Goal: Information Seeking & Learning: Learn about a topic

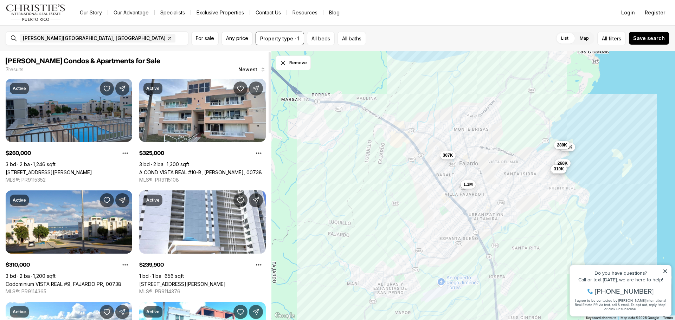
click at [73, 169] on link "Ave 400-A VISTA REAL #7-8, FAJARDO PR, 00738" at bounding box center [49, 172] width 86 height 6
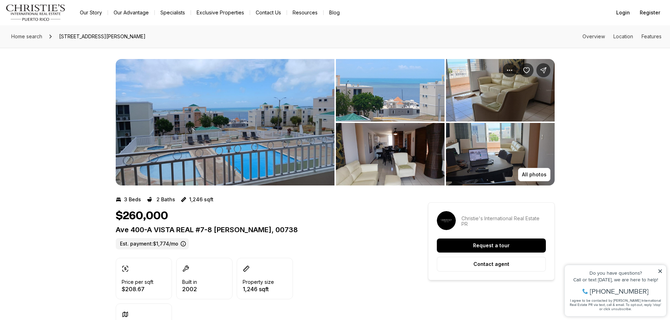
click at [377, 101] on img "View image gallery" at bounding box center [390, 90] width 109 height 63
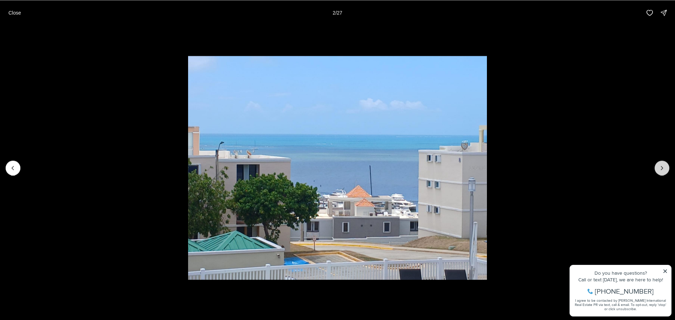
click at [661, 165] on icon "Next slide" at bounding box center [662, 168] width 7 height 7
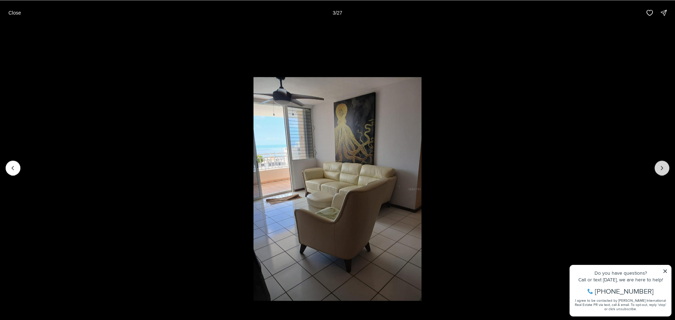
click at [661, 165] on icon "Next slide" at bounding box center [662, 168] width 7 height 7
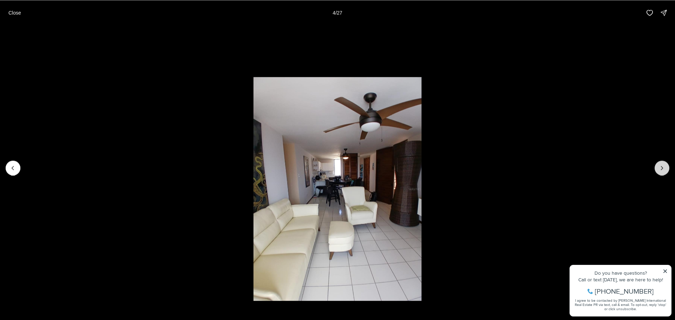
click at [661, 165] on icon "Next slide" at bounding box center [662, 168] width 7 height 7
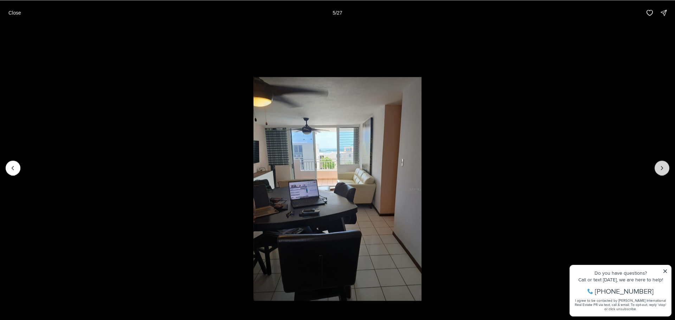
click at [661, 165] on icon "Next slide" at bounding box center [662, 168] width 7 height 7
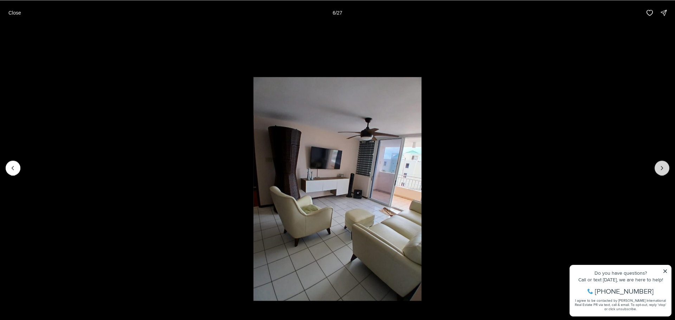
click at [661, 165] on icon "Next slide" at bounding box center [662, 168] width 7 height 7
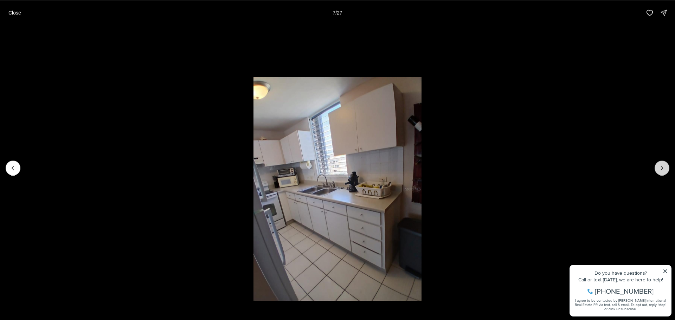
click at [661, 165] on icon "Next slide" at bounding box center [662, 168] width 7 height 7
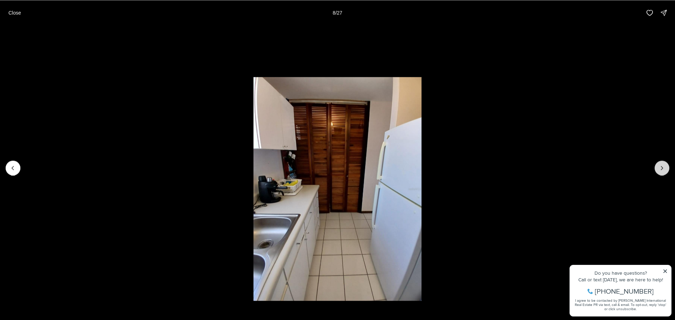
click at [661, 165] on icon "Next slide" at bounding box center [662, 168] width 7 height 7
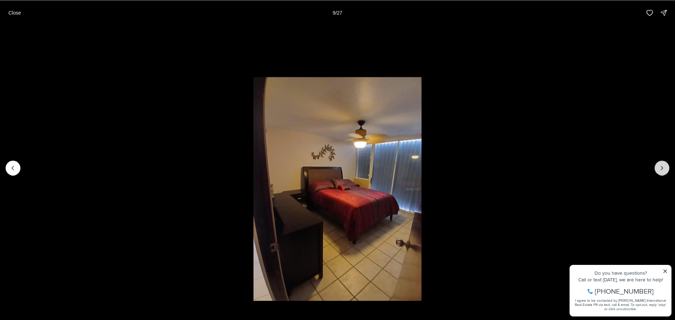
click at [661, 165] on icon "Next slide" at bounding box center [662, 168] width 7 height 7
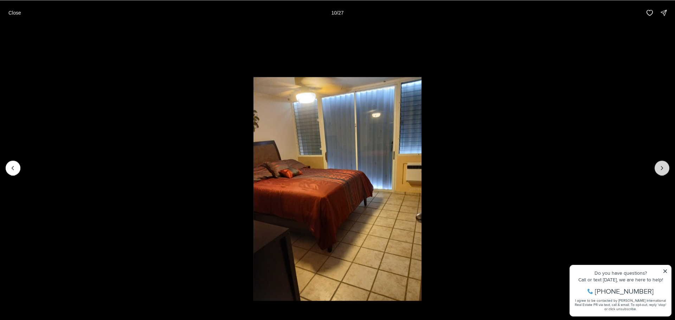
click at [661, 165] on icon "Next slide" at bounding box center [662, 168] width 7 height 7
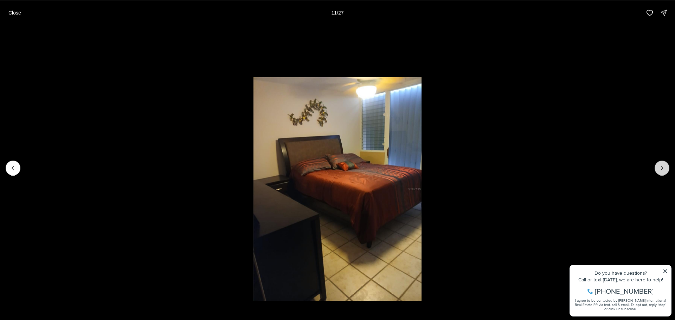
click at [661, 165] on icon "Next slide" at bounding box center [662, 168] width 7 height 7
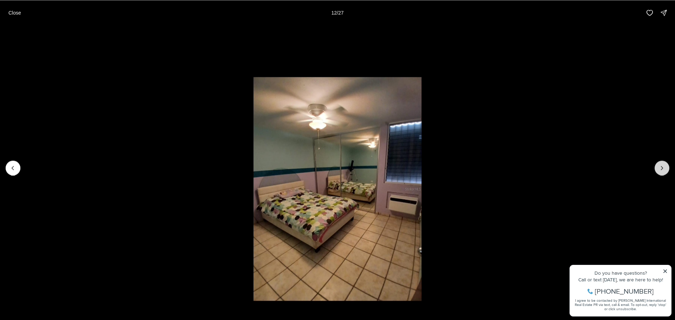
click at [661, 165] on icon "Next slide" at bounding box center [662, 168] width 7 height 7
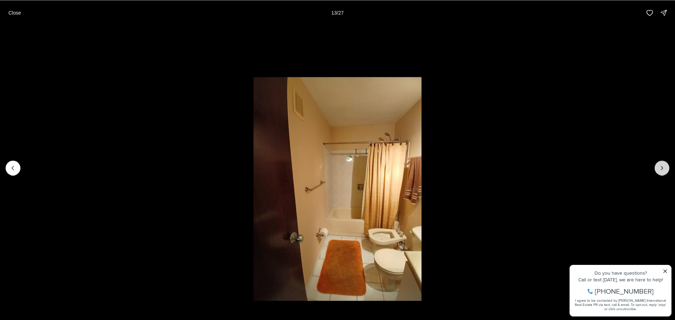
click at [661, 165] on icon "Next slide" at bounding box center [662, 168] width 7 height 7
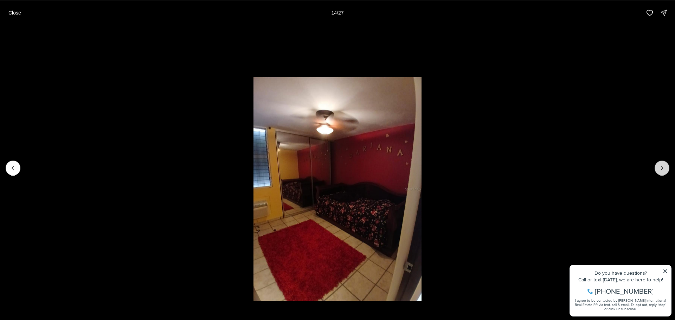
click at [661, 165] on icon "Next slide" at bounding box center [662, 168] width 7 height 7
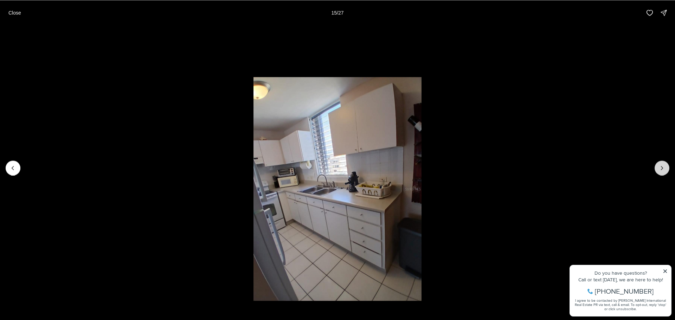
click at [661, 165] on icon "Next slide" at bounding box center [662, 168] width 7 height 7
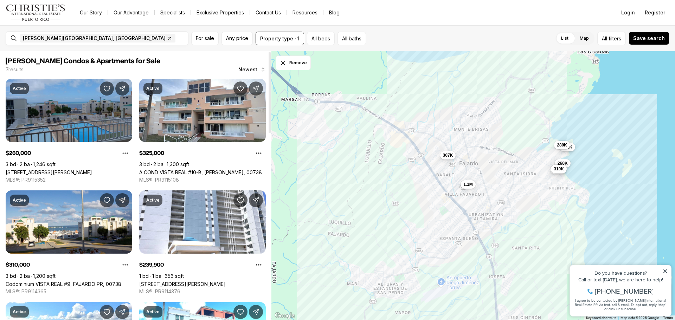
click at [64, 169] on link "[STREET_ADDRESS][PERSON_NAME]" at bounding box center [49, 172] width 86 height 6
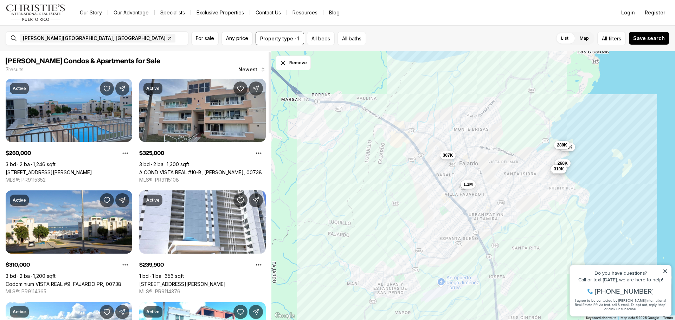
click at [204, 169] on link "A COND VISTA REAL #10-B, [PERSON_NAME], 00738" at bounding box center [200, 172] width 123 height 6
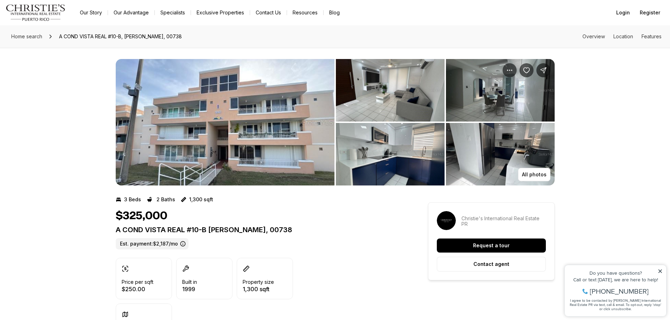
click at [380, 101] on img "View image gallery" at bounding box center [390, 90] width 109 height 63
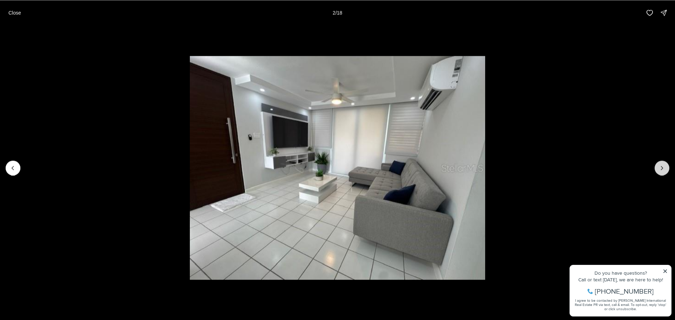
click at [662, 166] on icon "Next slide" at bounding box center [662, 168] width 7 height 7
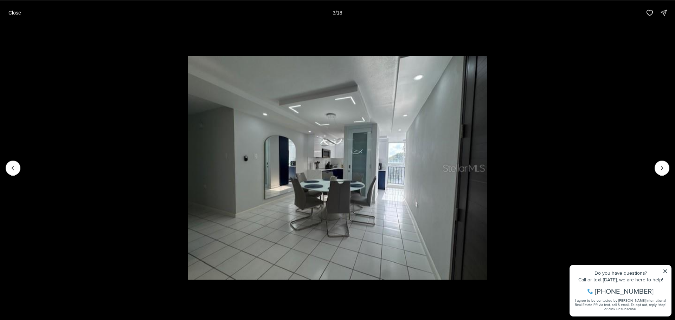
click at [325, 169] on img "3 of 18" at bounding box center [337, 168] width 299 height 224
click at [658, 165] on button "Next slide" at bounding box center [662, 168] width 15 height 15
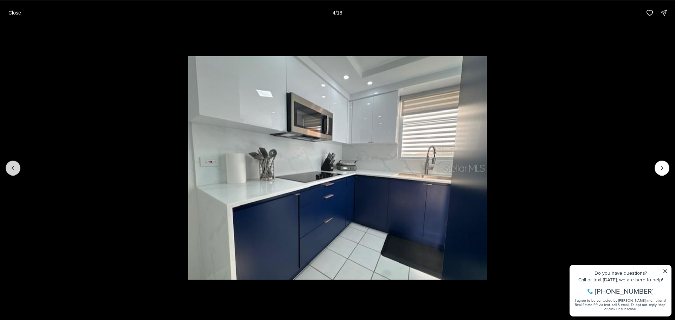
click at [9, 168] on button "Previous slide" at bounding box center [13, 168] width 15 height 15
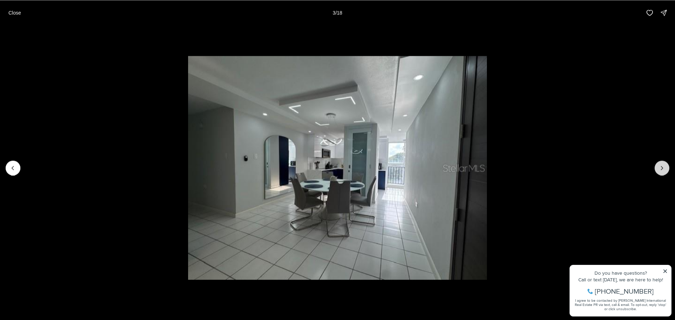
click at [661, 167] on icon "Next slide" at bounding box center [662, 168] width 7 height 7
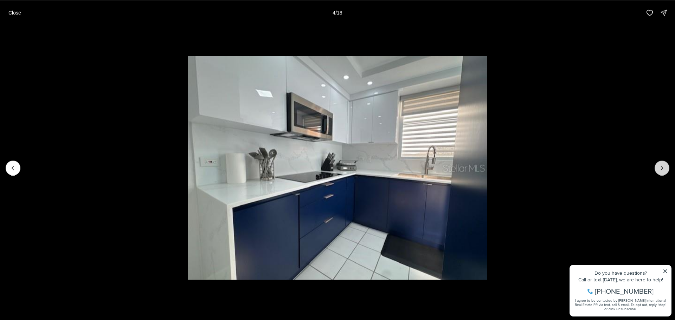
click at [661, 167] on icon "Next slide" at bounding box center [662, 168] width 7 height 7
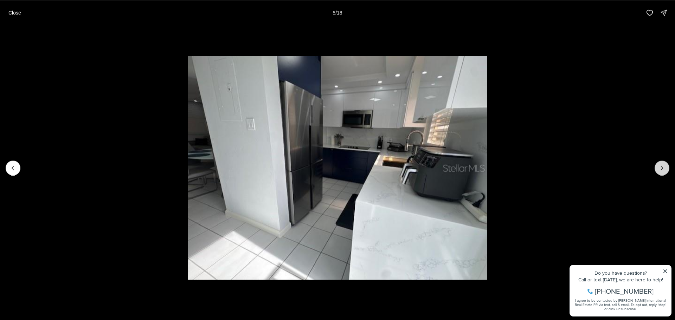
click at [661, 167] on icon "Next slide" at bounding box center [662, 168] width 7 height 7
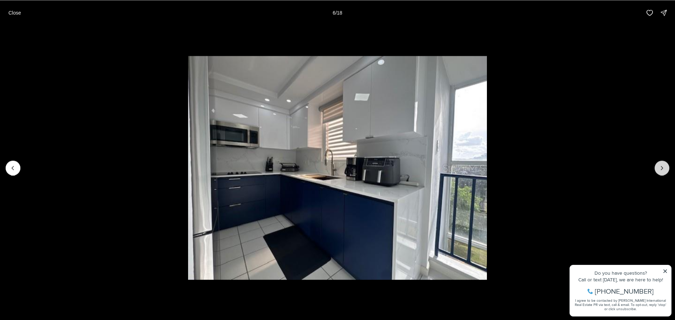
click at [662, 165] on icon "Next slide" at bounding box center [662, 168] width 7 height 7
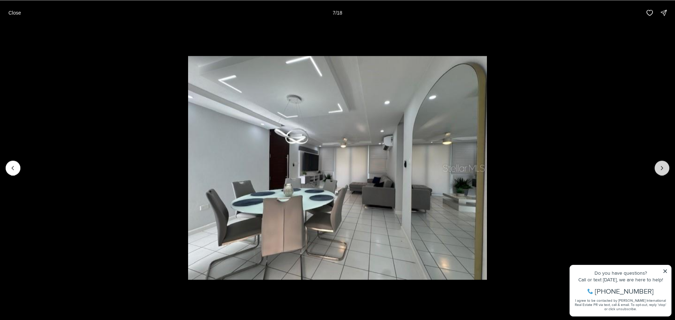
click at [662, 165] on icon "Next slide" at bounding box center [662, 168] width 7 height 7
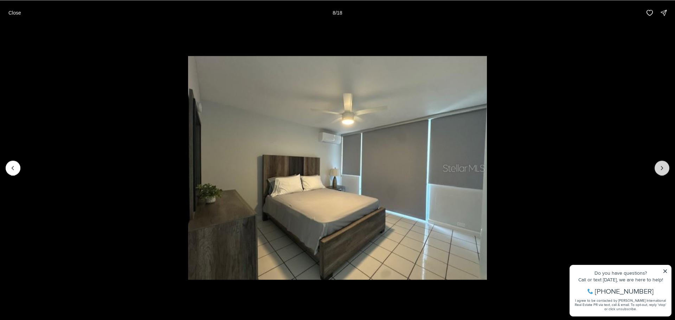
click at [661, 165] on icon "Next slide" at bounding box center [662, 168] width 7 height 7
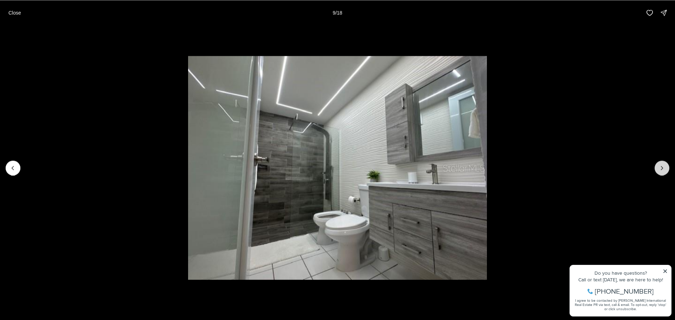
click at [660, 165] on icon "Next slide" at bounding box center [662, 168] width 7 height 7
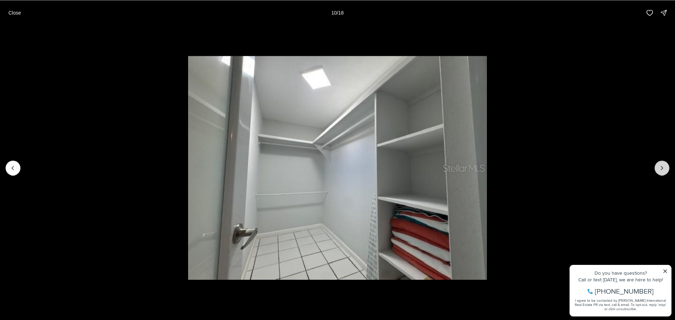
click at [660, 165] on icon "Next slide" at bounding box center [662, 168] width 7 height 7
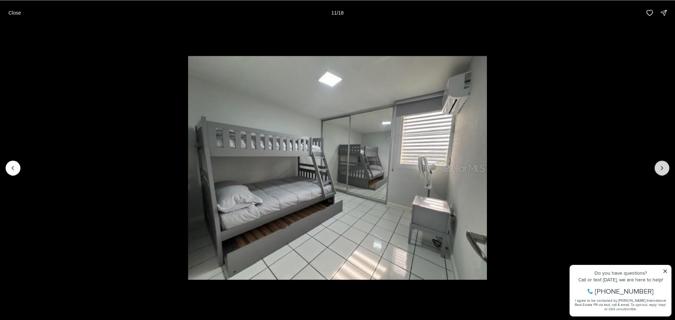
click at [660, 165] on icon "Next slide" at bounding box center [662, 168] width 7 height 7
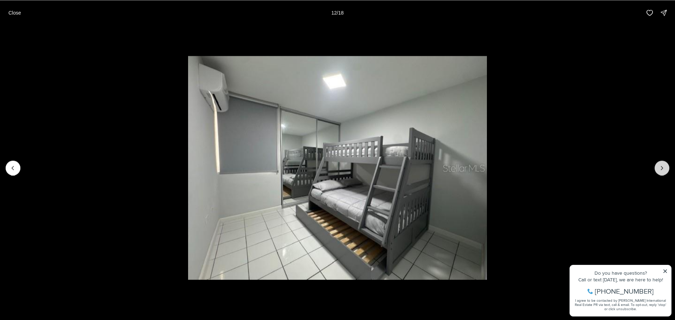
click at [660, 165] on icon "Next slide" at bounding box center [662, 168] width 7 height 7
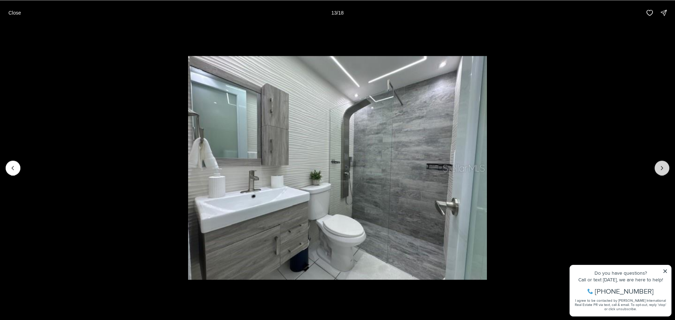
click at [660, 165] on icon "Next slide" at bounding box center [662, 168] width 7 height 7
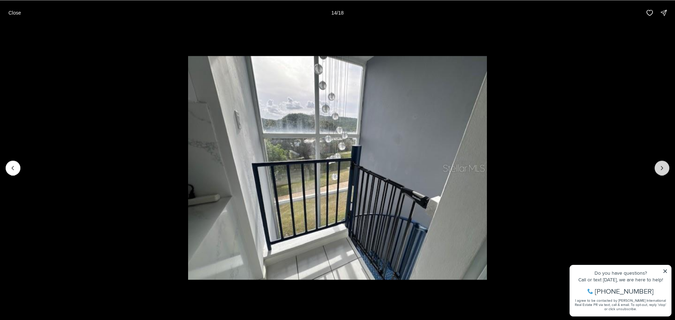
click at [660, 165] on icon "Next slide" at bounding box center [662, 168] width 7 height 7
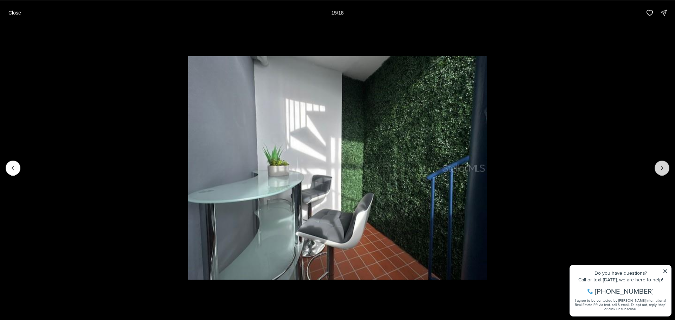
click at [660, 165] on icon "Next slide" at bounding box center [662, 168] width 7 height 7
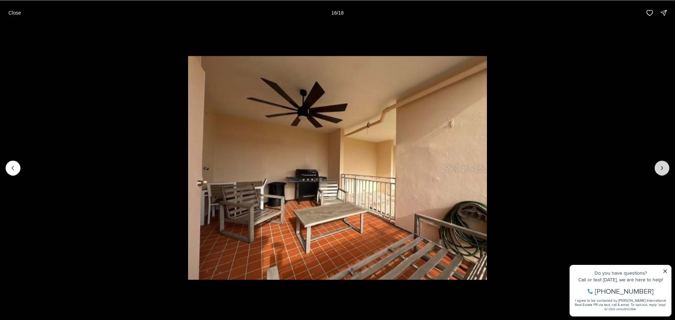
click at [660, 165] on icon "Next slide" at bounding box center [662, 168] width 7 height 7
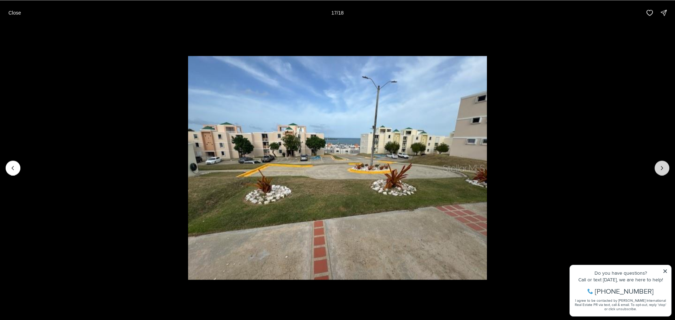
click at [662, 167] on icon "Next slide" at bounding box center [662, 168] width 2 height 4
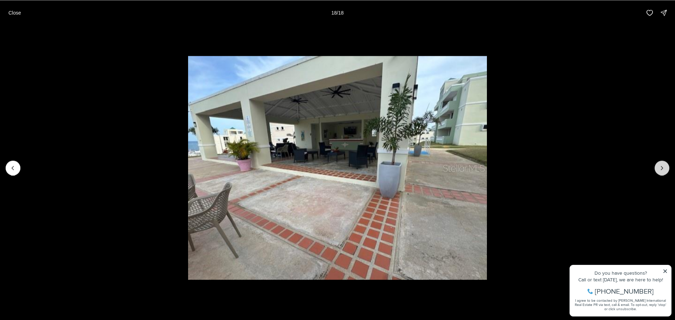
click at [662, 167] on div at bounding box center [662, 168] width 15 height 15
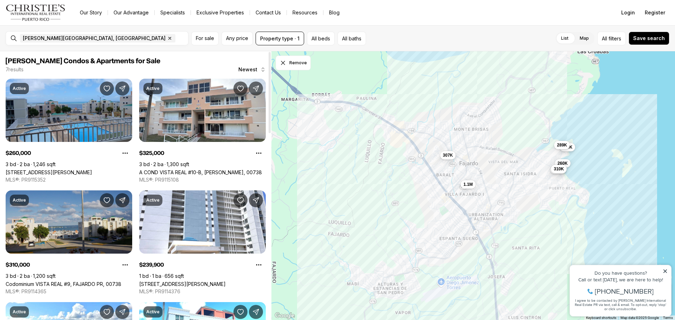
click at [56, 281] on link "Codominium VISTA REAL #9, FAJARDO PR, 00738" at bounding box center [64, 284] width 116 height 6
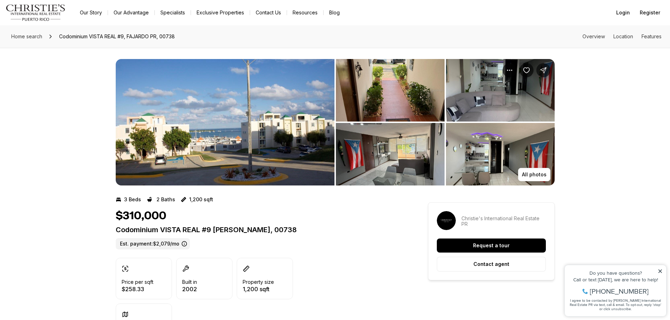
click at [383, 98] on img "View image gallery" at bounding box center [390, 90] width 109 height 63
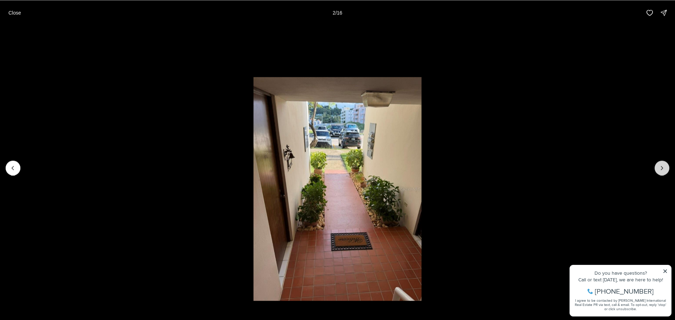
click at [660, 165] on icon "Next slide" at bounding box center [662, 168] width 7 height 7
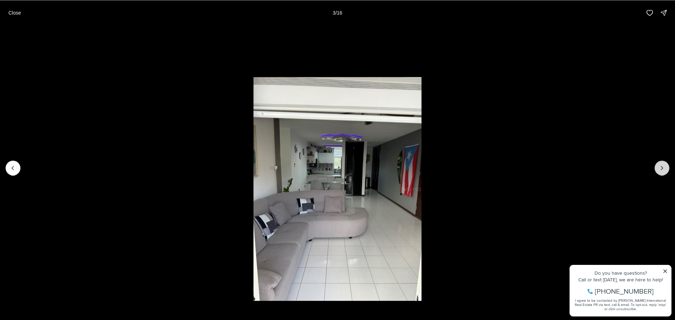
click at [660, 165] on icon "Next slide" at bounding box center [662, 168] width 7 height 7
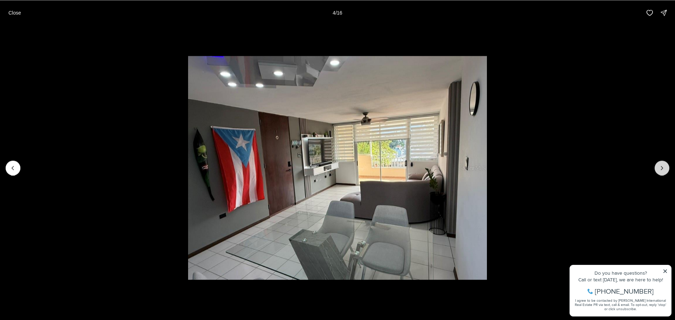
click at [660, 165] on icon "Next slide" at bounding box center [662, 168] width 7 height 7
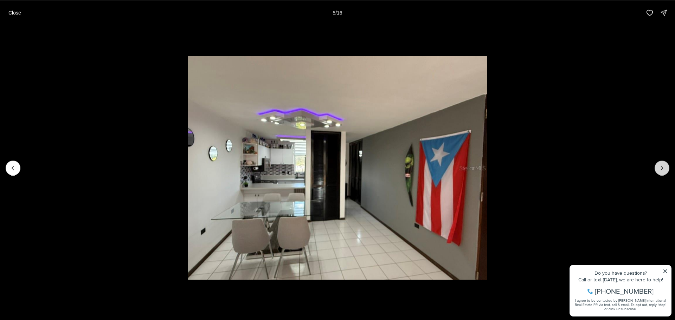
click at [660, 165] on icon "Next slide" at bounding box center [662, 168] width 7 height 7
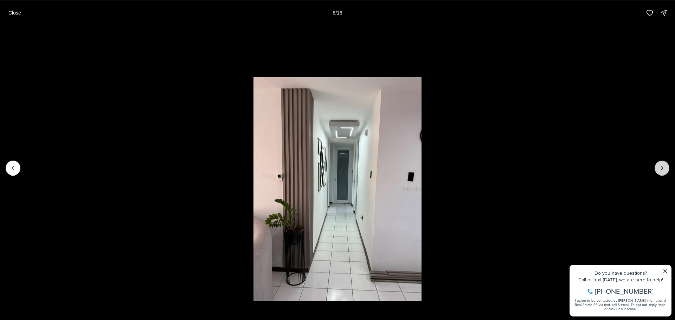
click at [661, 167] on icon "Next slide" at bounding box center [662, 168] width 7 height 7
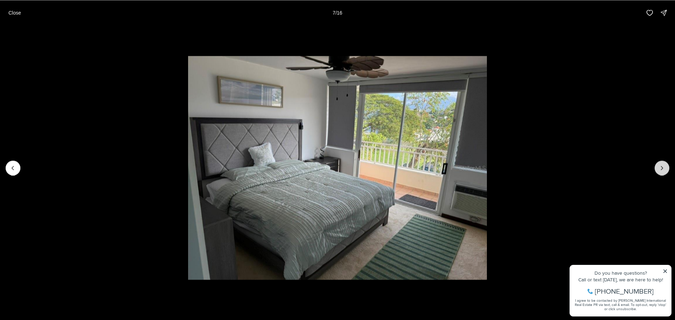
click at [661, 167] on icon "Next slide" at bounding box center [662, 168] width 7 height 7
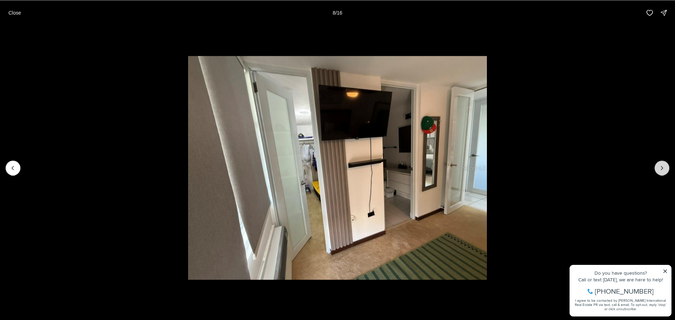
click at [661, 167] on icon "Next slide" at bounding box center [662, 168] width 7 height 7
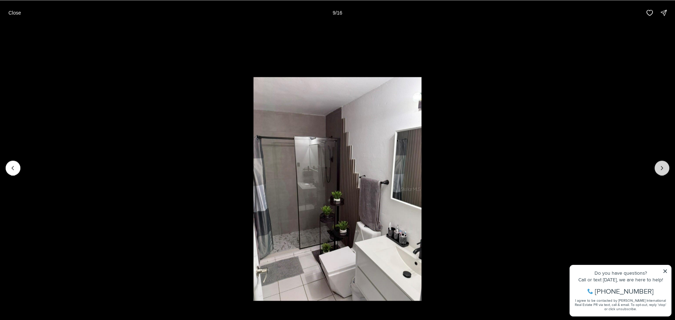
click at [661, 167] on icon "Next slide" at bounding box center [662, 168] width 7 height 7
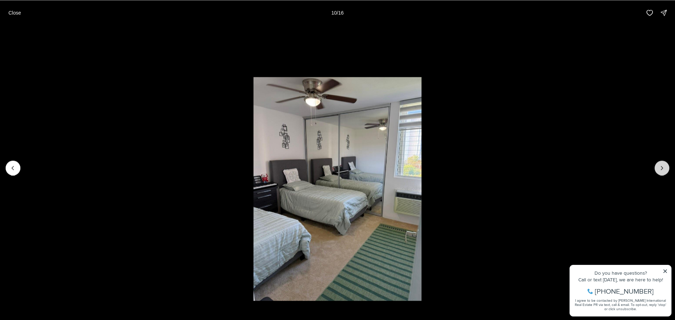
click at [661, 167] on icon "Next slide" at bounding box center [662, 168] width 7 height 7
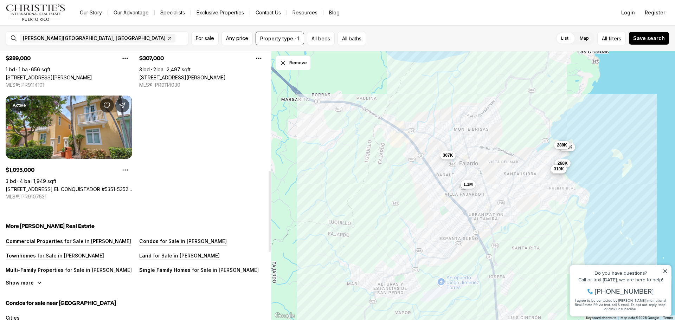
scroll to position [316, 0]
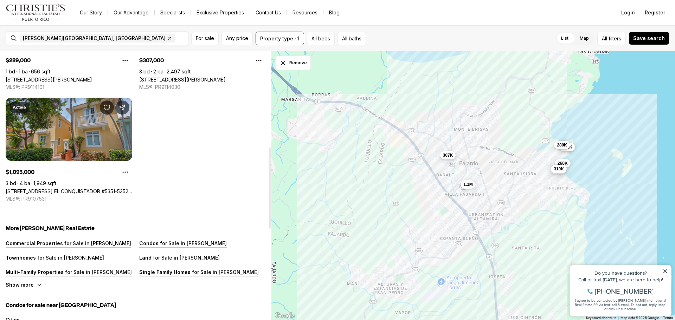
click at [63, 188] on link "[STREET_ADDRESS] EL CONQUISTADOR #5351-5352-5353, [PERSON_NAME], 00738" at bounding box center [69, 191] width 127 height 6
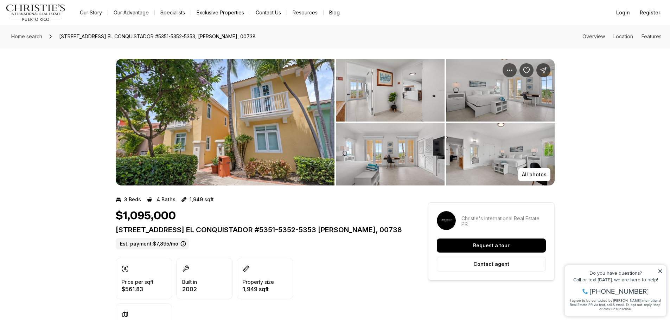
click at [366, 101] on img "View image gallery" at bounding box center [390, 90] width 109 height 63
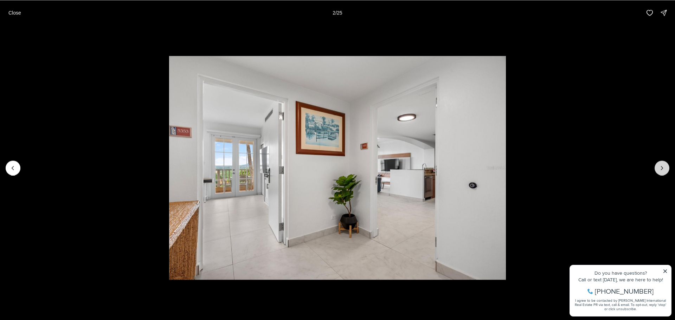
click at [659, 167] on icon "Next slide" at bounding box center [662, 168] width 7 height 7
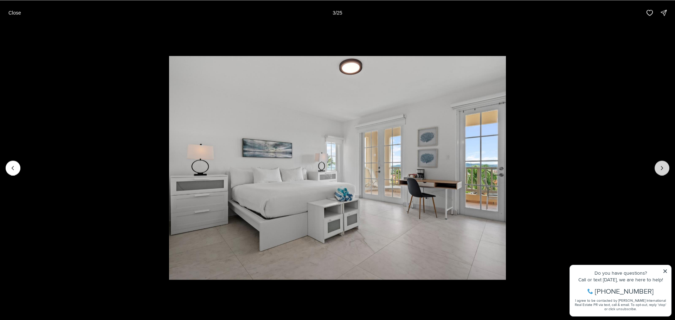
click at [659, 167] on icon "Next slide" at bounding box center [662, 168] width 7 height 7
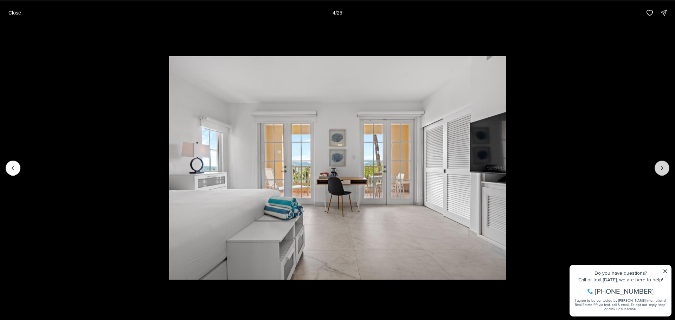
click at [659, 167] on icon "Next slide" at bounding box center [662, 168] width 7 height 7
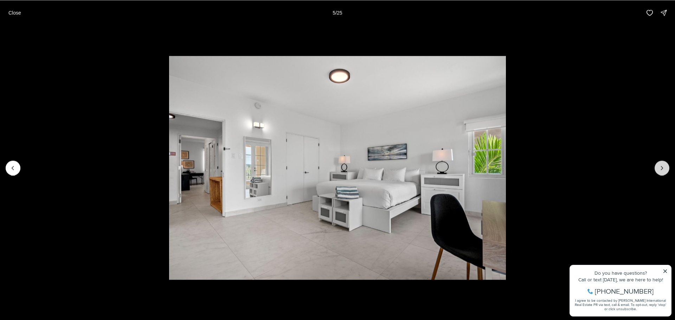
click at [659, 167] on icon "Next slide" at bounding box center [662, 168] width 7 height 7
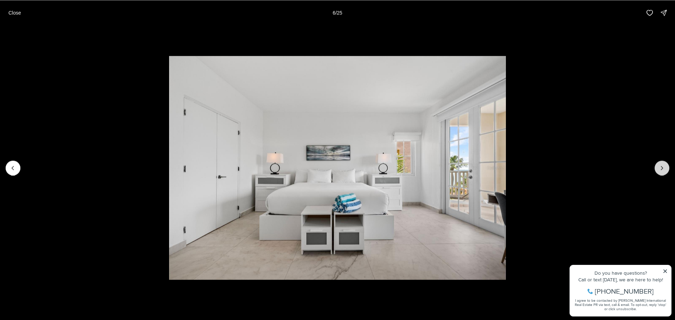
click at [659, 167] on icon "Next slide" at bounding box center [662, 168] width 7 height 7
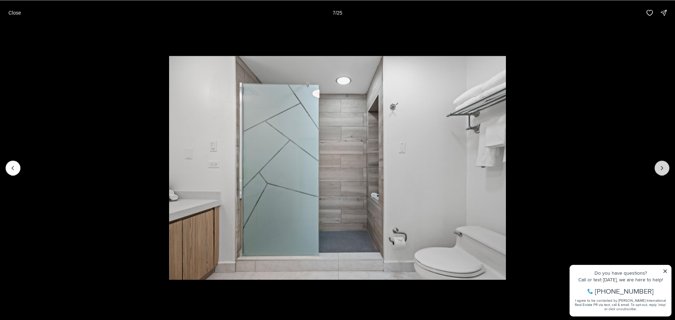
click at [659, 167] on icon "Next slide" at bounding box center [662, 168] width 7 height 7
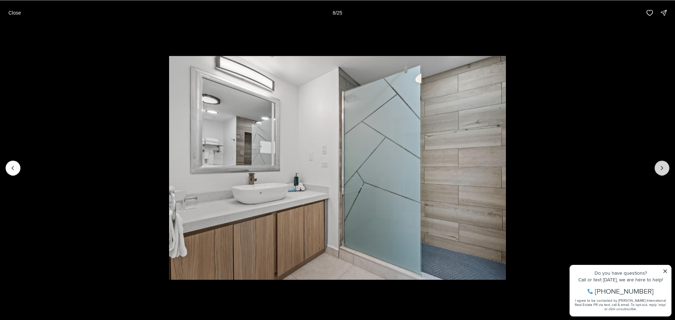
click at [658, 166] on button "Next slide" at bounding box center [662, 168] width 15 height 15
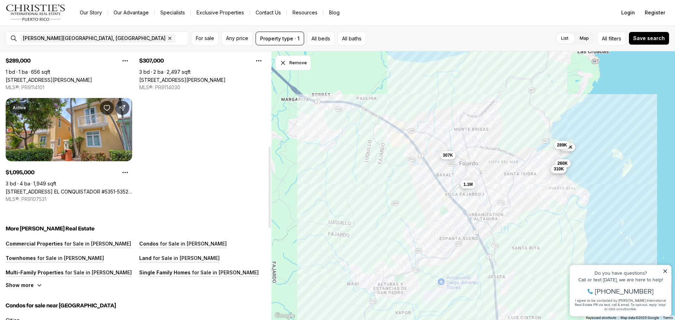
scroll to position [316, 0]
click at [169, 243] on p "for Sale in [PERSON_NAME]" at bounding box center [193, 243] width 68 height 6
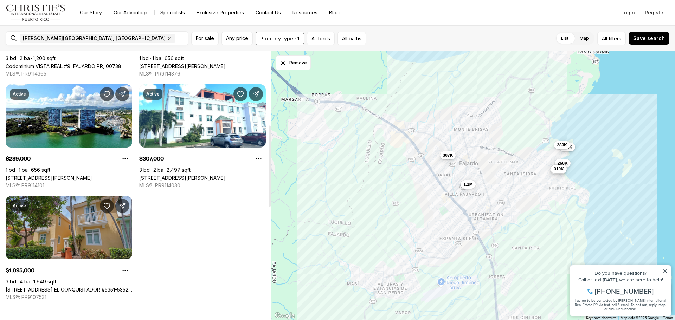
scroll to position [211, 0]
